Goal: Task Accomplishment & Management: Complete application form

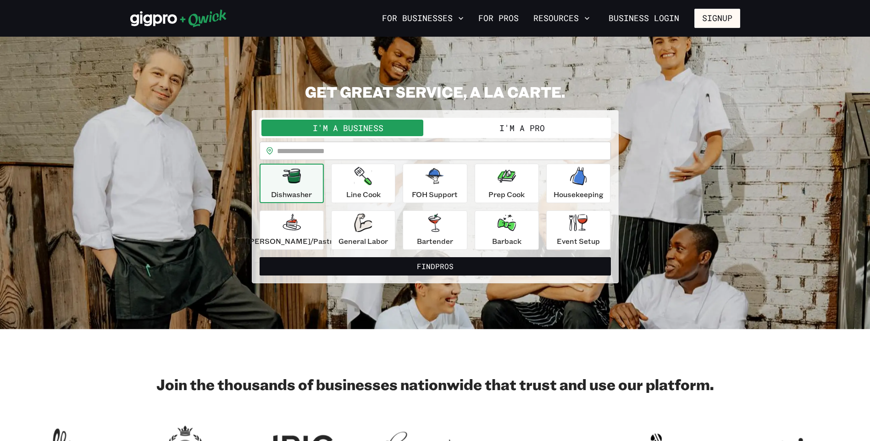
scroll to position [9, 0]
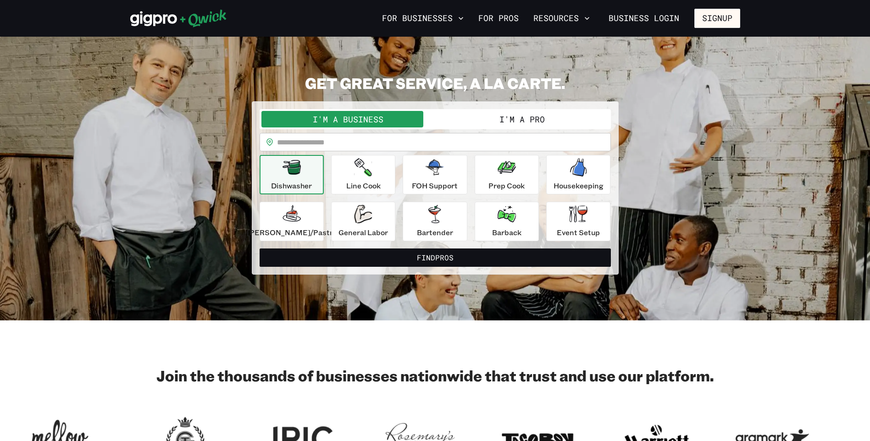
click at [303, 188] on p "Dishwasher" at bounding box center [291, 185] width 41 height 11
click at [304, 177] on div "Dishwasher" at bounding box center [291, 174] width 41 height 33
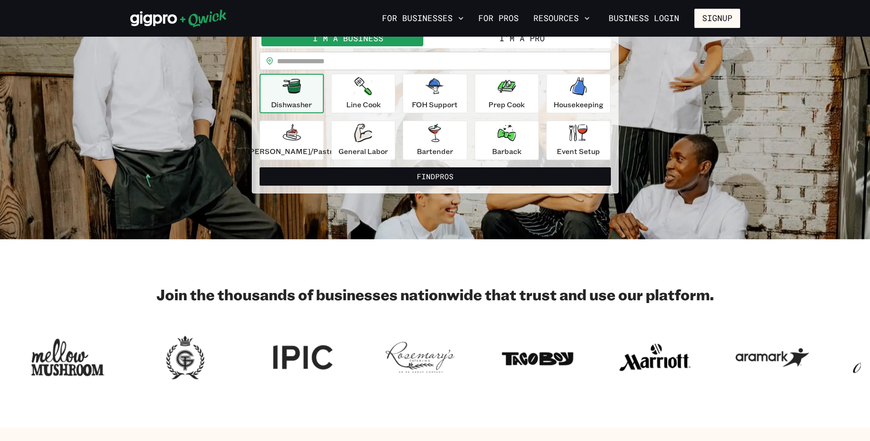
scroll to position [0, 0]
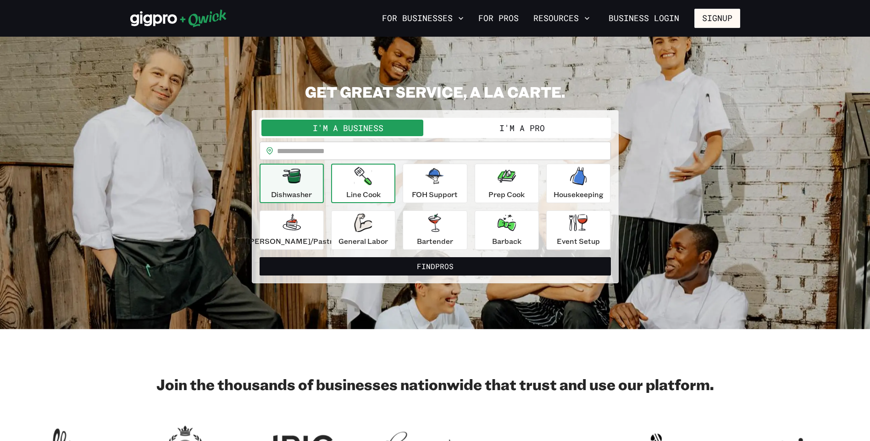
click at [348, 184] on button "Line Cook" at bounding box center [363, 183] width 64 height 39
click at [372, 183] on icon "button" at bounding box center [363, 176] width 17 height 18
click at [489, 131] on button "I'm a Pro" at bounding box center [522, 128] width 174 height 17
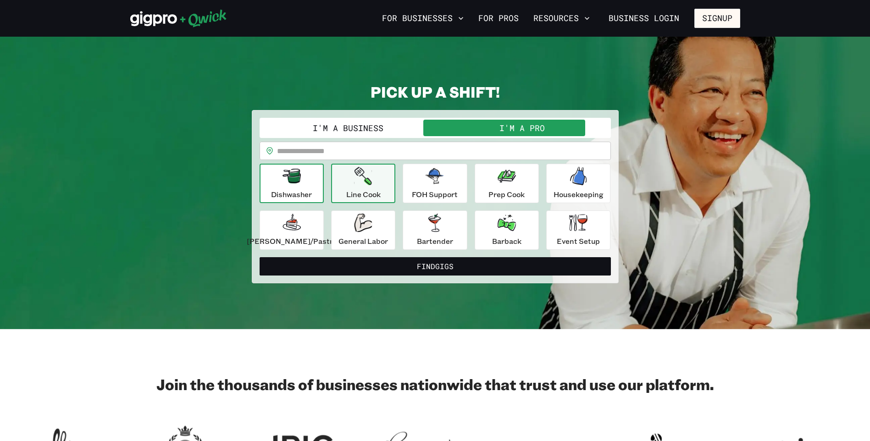
click at [312, 183] on div "Dishwasher" at bounding box center [291, 183] width 41 height 33
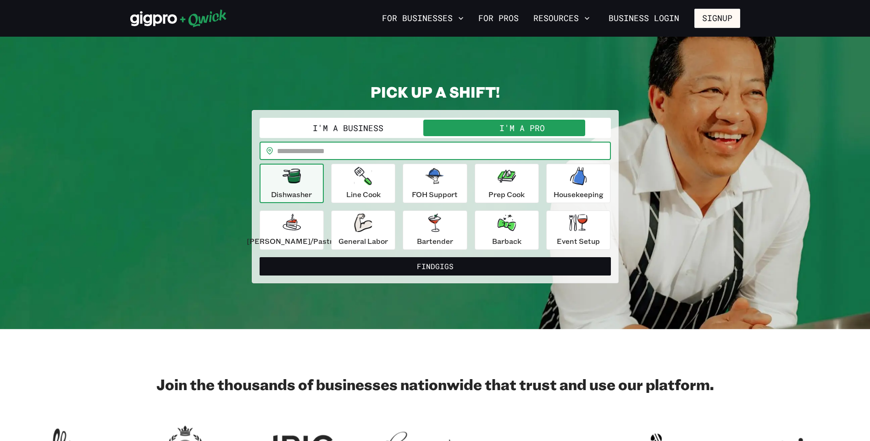
click at [338, 150] on input "text" at bounding box center [444, 151] width 334 height 18
type input "*****"
click at [260, 257] on button "Find Gigs" at bounding box center [435, 266] width 351 height 18
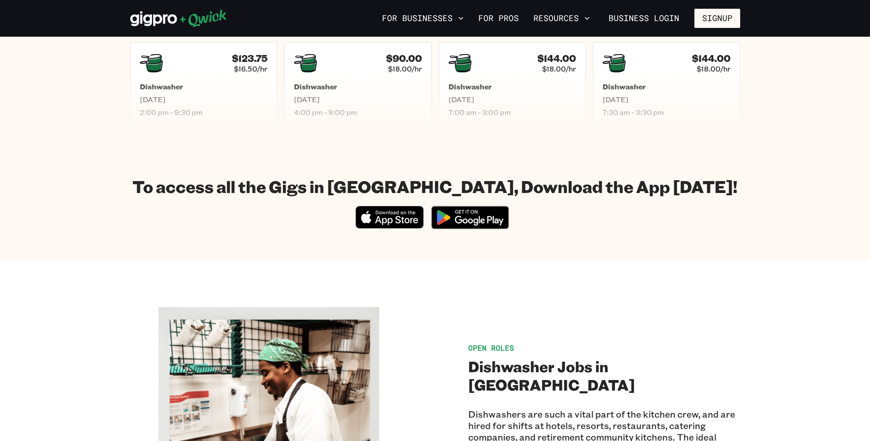
scroll to position [272, 0]
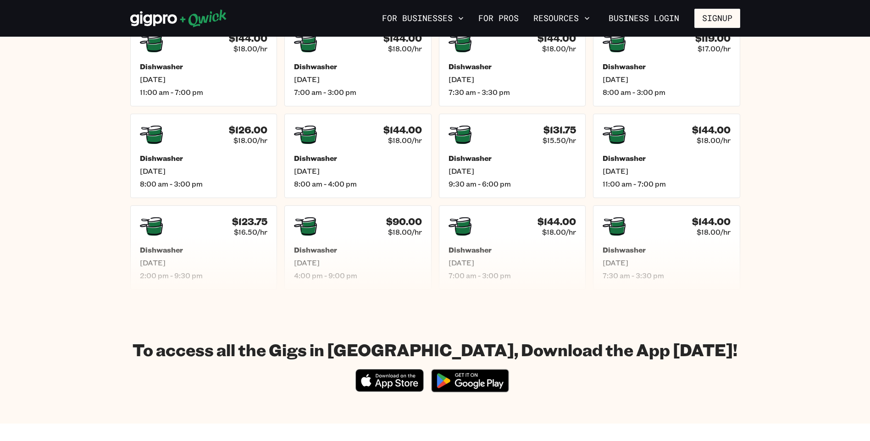
click at [450, 324] on section "To access all the Gigs in [GEOGRAPHIC_DATA], Download the App [DATE]! Download_…" at bounding box center [435, 368] width 870 height 111
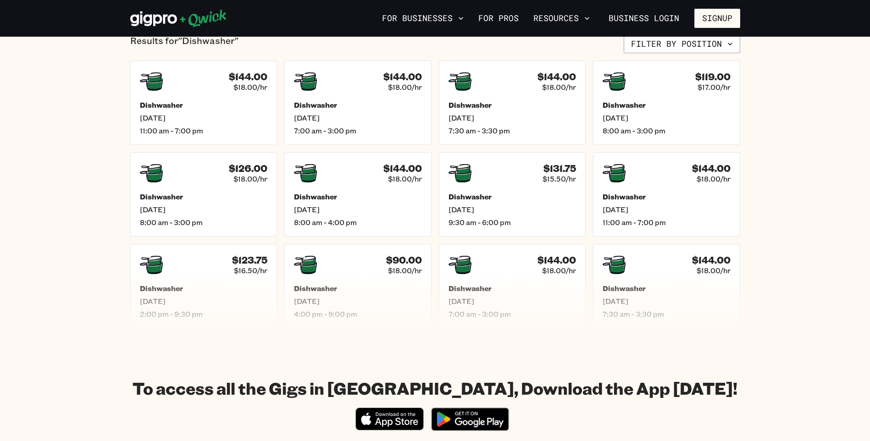
scroll to position [180, 0]
